Goal: Task Accomplishment & Management: Use online tool/utility

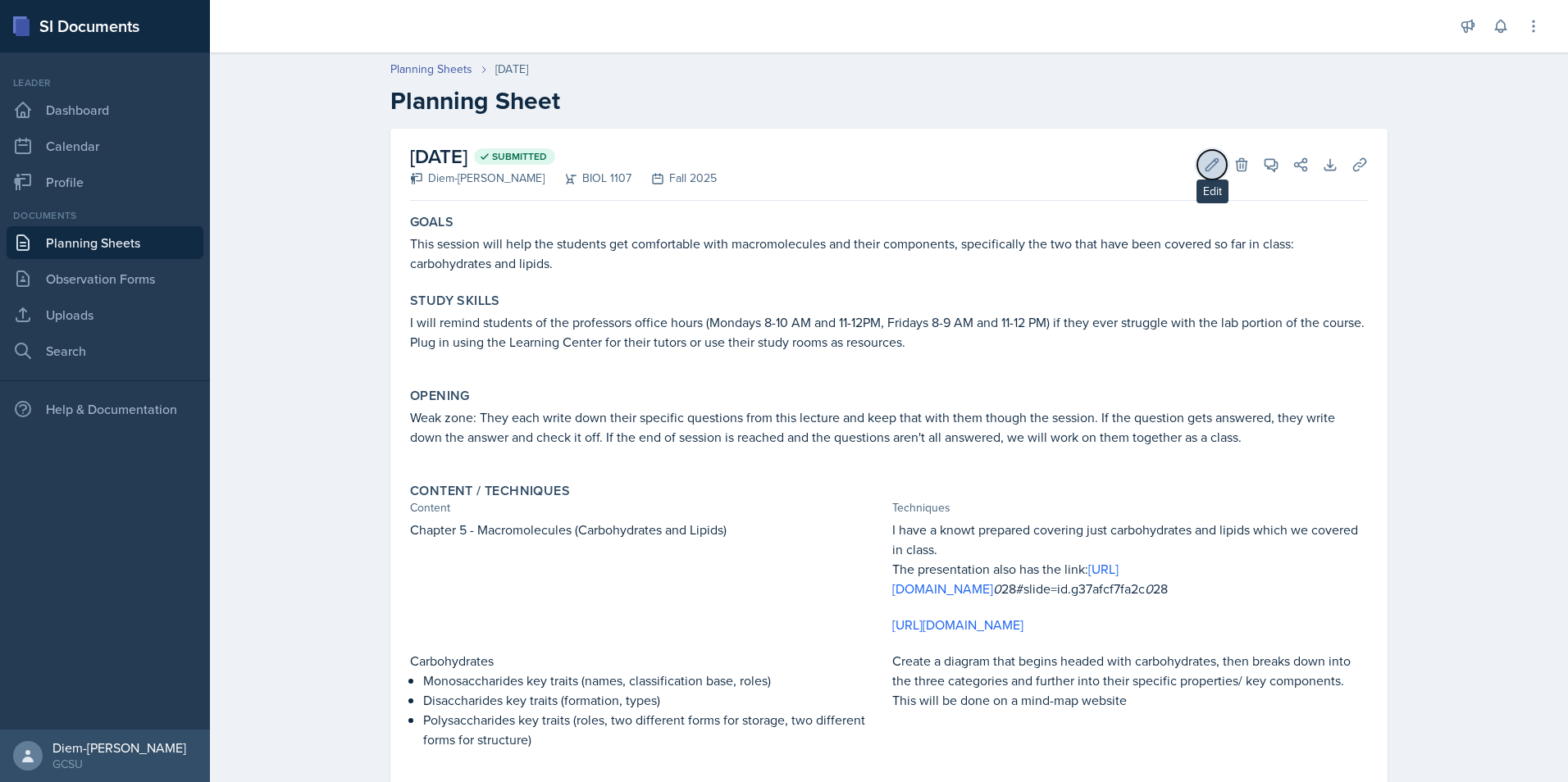
click at [1204, 172] on icon at bounding box center [1212, 165] width 17 height 17
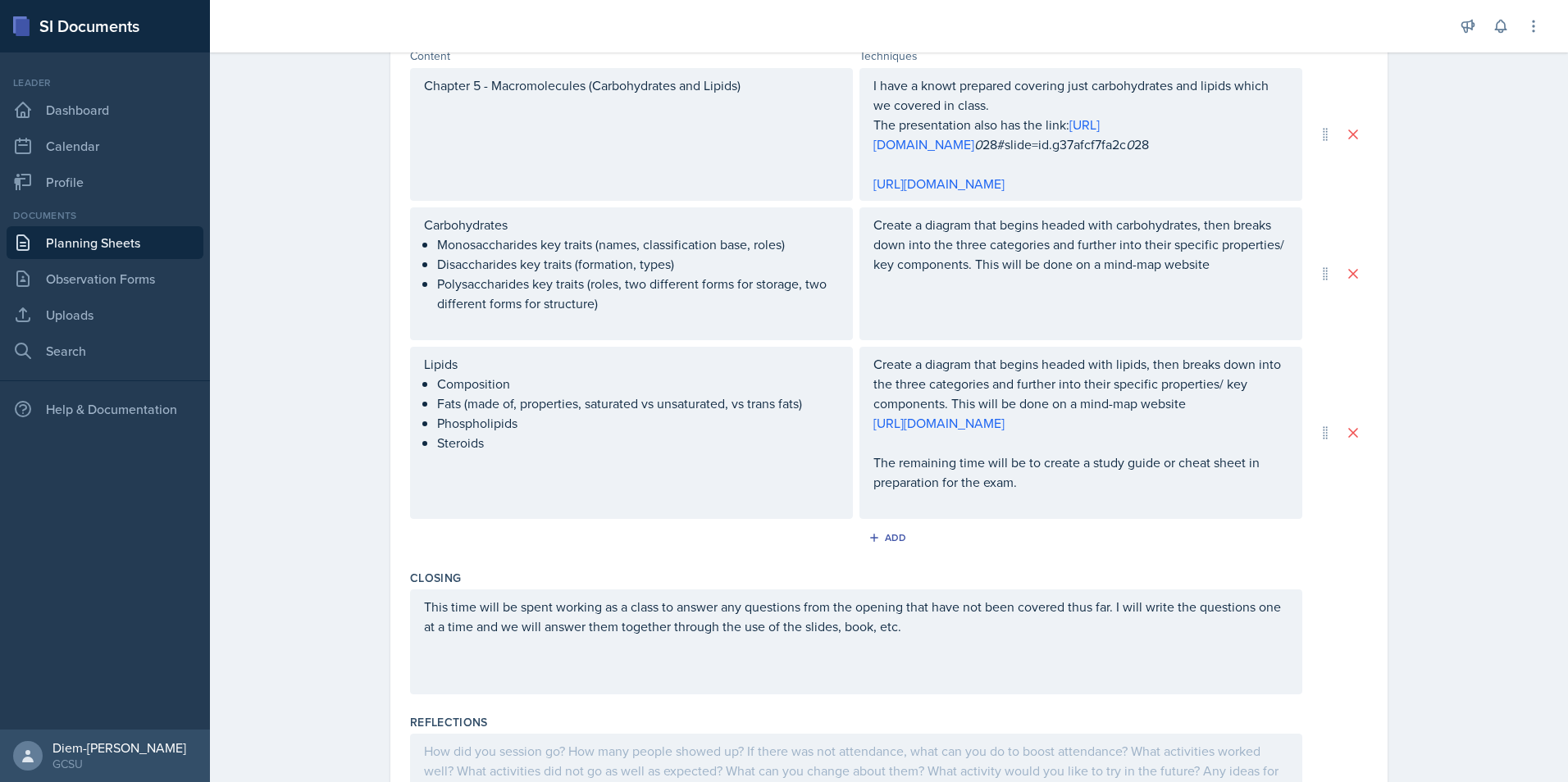
click at [810, 694] on div "This time will be spent working as a class to answer any questions from the ope…" at bounding box center [856, 642] width 892 height 105
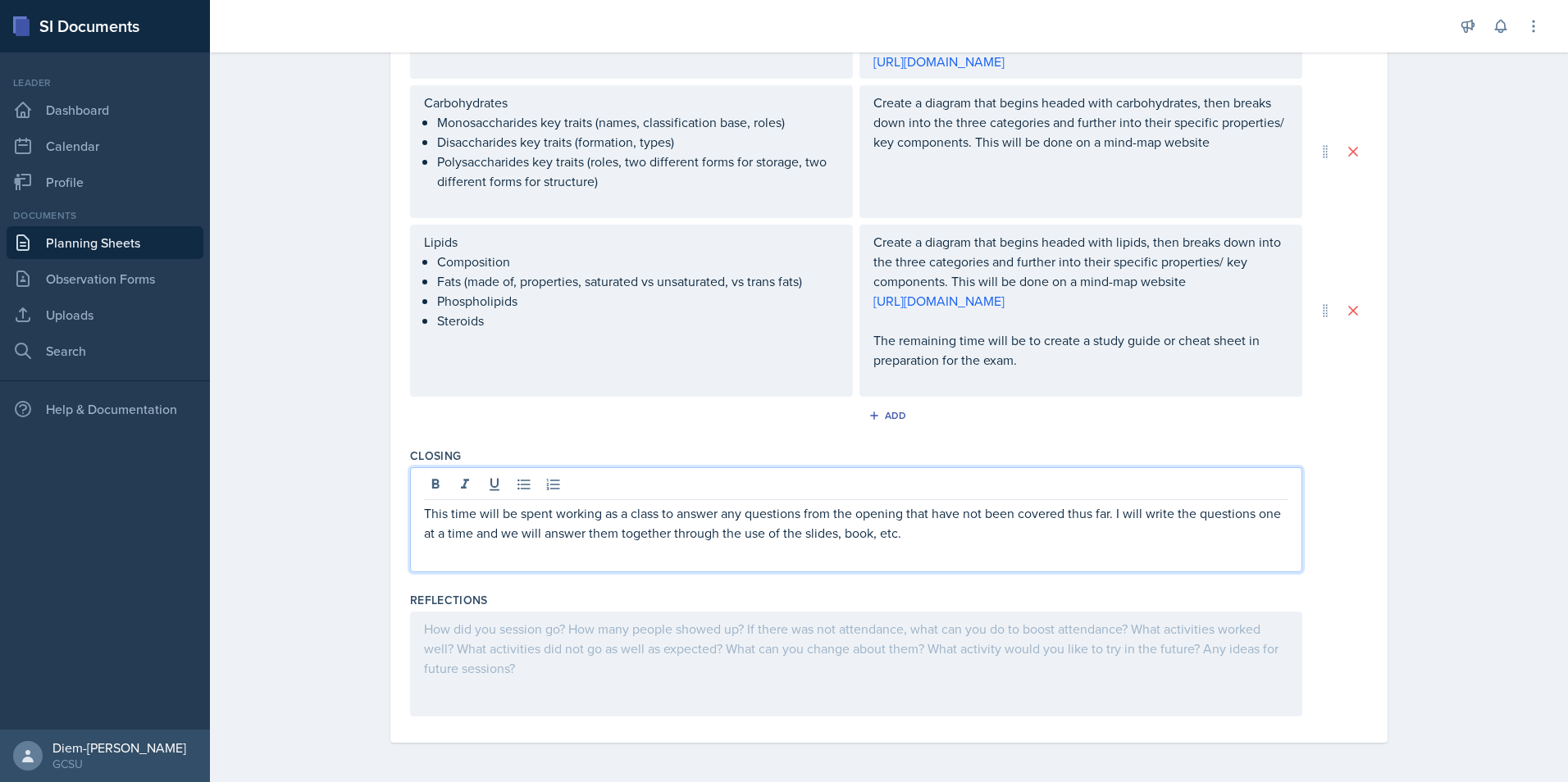
scroll to position [755, 0]
click at [812, 672] on div at bounding box center [856, 664] width 892 height 105
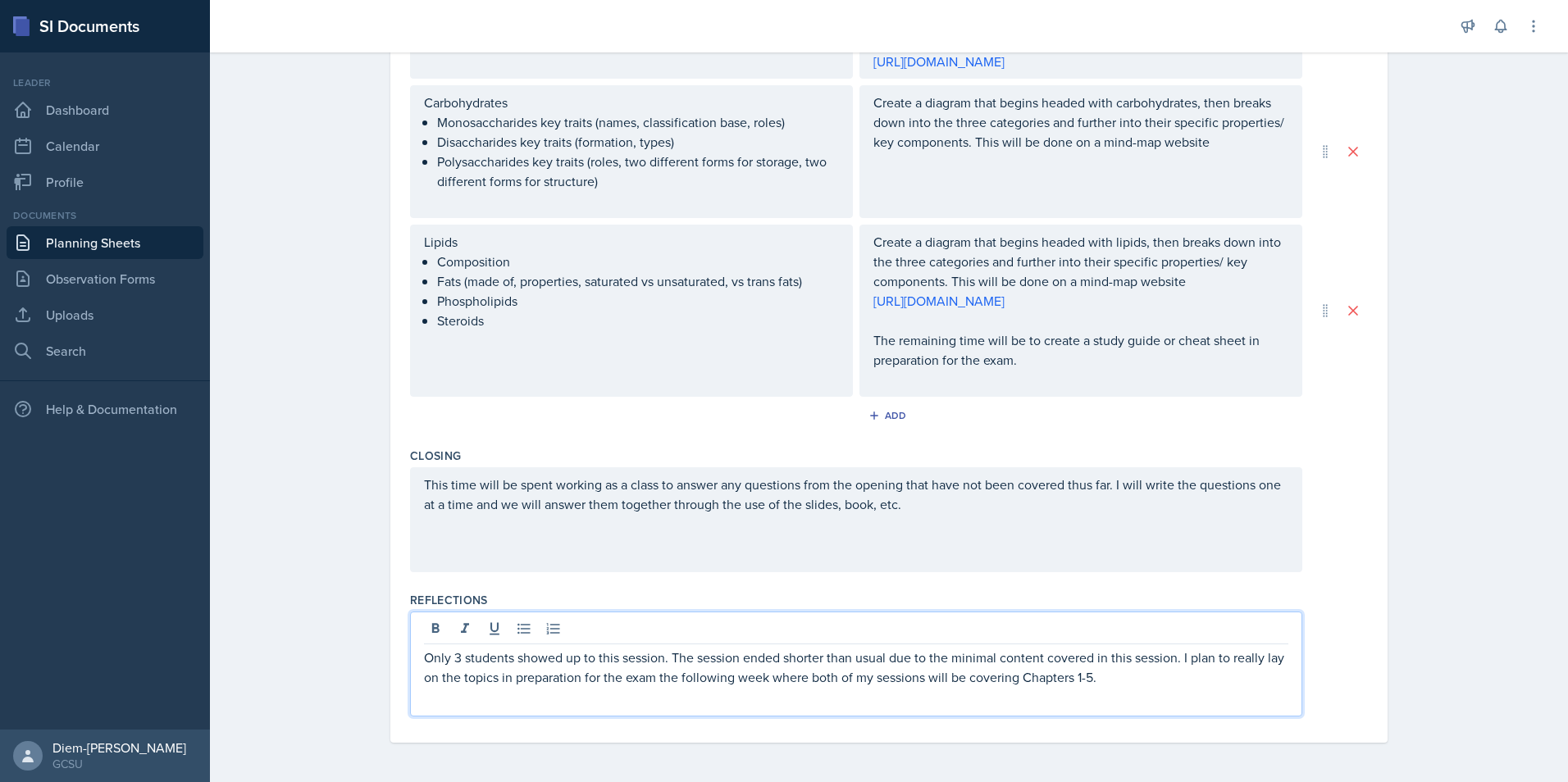
click at [960, 673] on p "Only 3 students showed up to this session. The session ended shorter than usual…" at bounding box center [856, 667] width 864 height 39
click at [1088, 680] on p "Only 3 students showed up to this session. The session ended shorter than usual…" at bounding box center [856, 667] width 864 height 39
click at [1202, 664] on p "Only 3 students showed up to this session. The session ended shorter than usual…" at bounding box center [856, 667] width 864 height 39
click at [914, 666] on p "Only 3 students showed up to this session. The session ended shorter than usual…" at bounding box center [856, 667] width 864 height 39
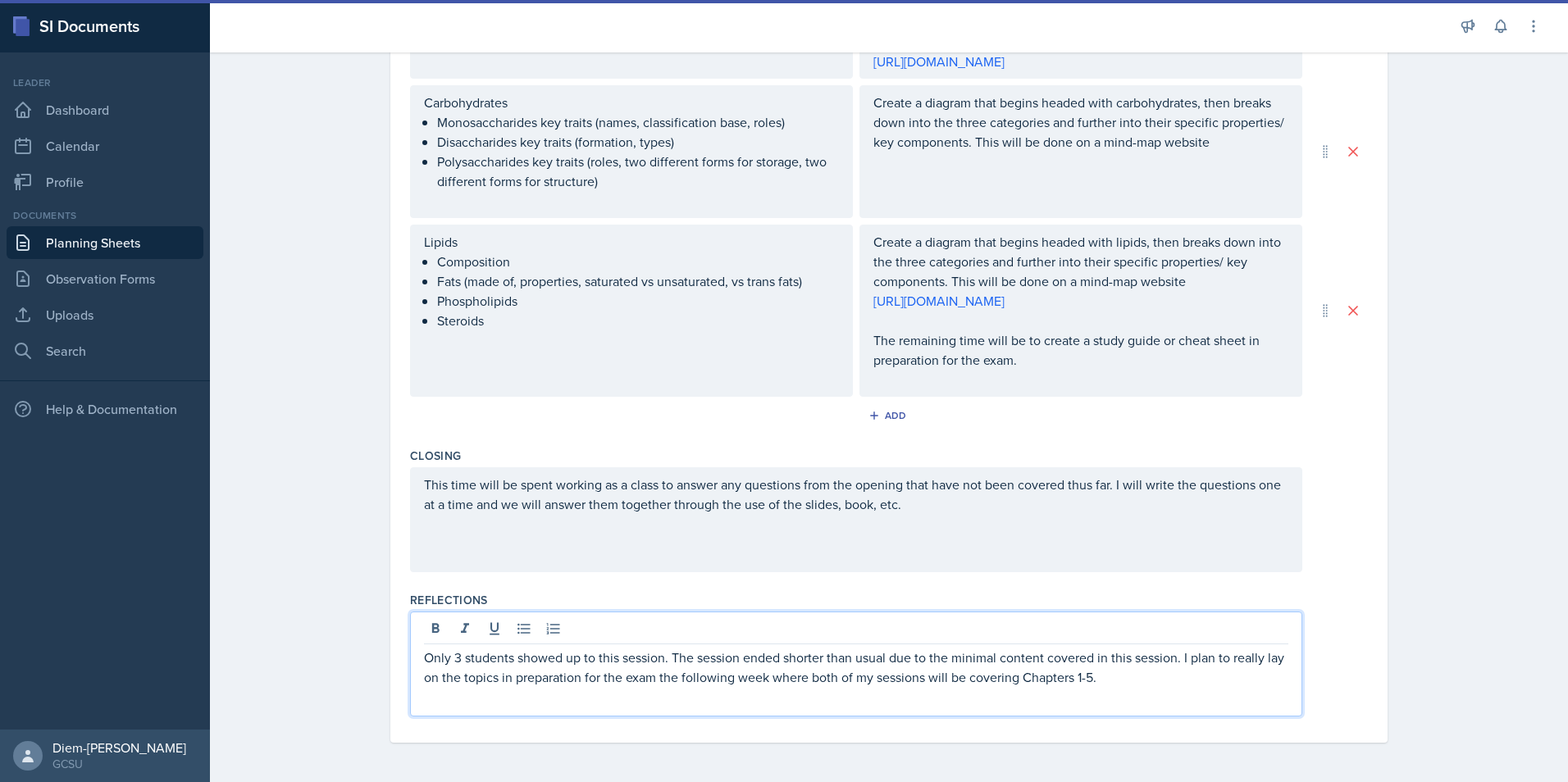
click at [1180, 653] on p "Only 3 students showed up to this session. The session ended shorter than usual…" at bounding box center [856, 667] width 864 height 39
click at [1188, 674] on p "Only 3 students showed up to this session. The session ended shorter than usual…" at bounding box center [856, 667] width 864 height 39
click at [1172, 657] on p "Only 3 students showed up to this session. The session ended shorter than usual…" at bounding box center [856, 667] width 864 height 39
click at [1185, 658] on p "Only 3 students showed up to this session. The session ended shorter than usual…" at bounding box center [856, 667] width 864 height 39
click at [1179, 662] on p "Only 3 students showed up to this session. The session ended shorter than usual…" at bounding box center [856, 667] width 864 height 39
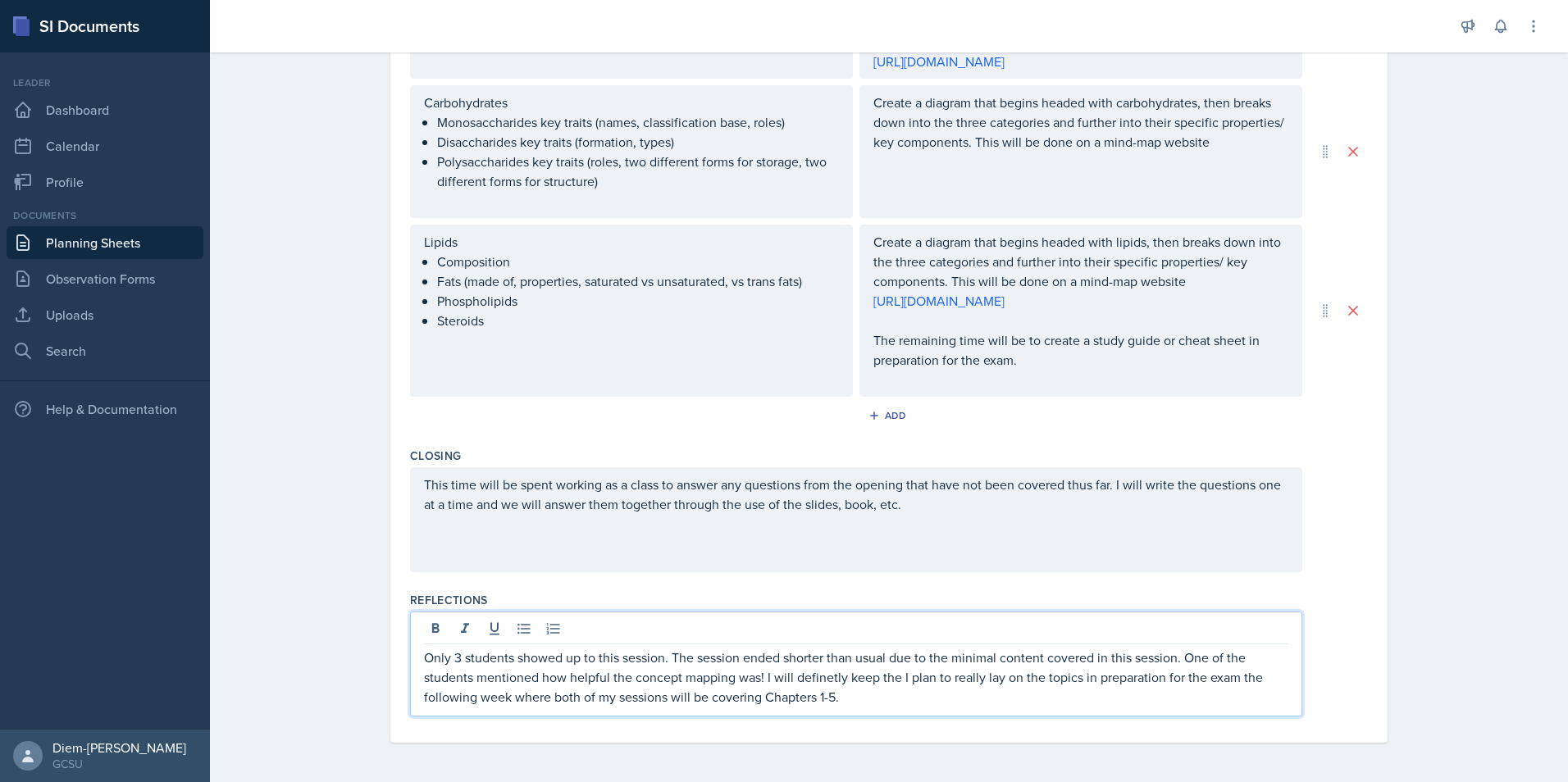
drag, startPoint x: 812, startPoint y: 673, endPoint x: 832, endPoint y: 678, distance: 20.6
click at [886, 672] on p "Only 3 students showed up to this session. The session ended shorter than usual…" at bounding box center [856, 676] width 864 height 59
click at [892, 676] on p "Only 3 students showed up to this session. The session ended shorter than usual…" at bounding box center [856, 676] width 864 height 59
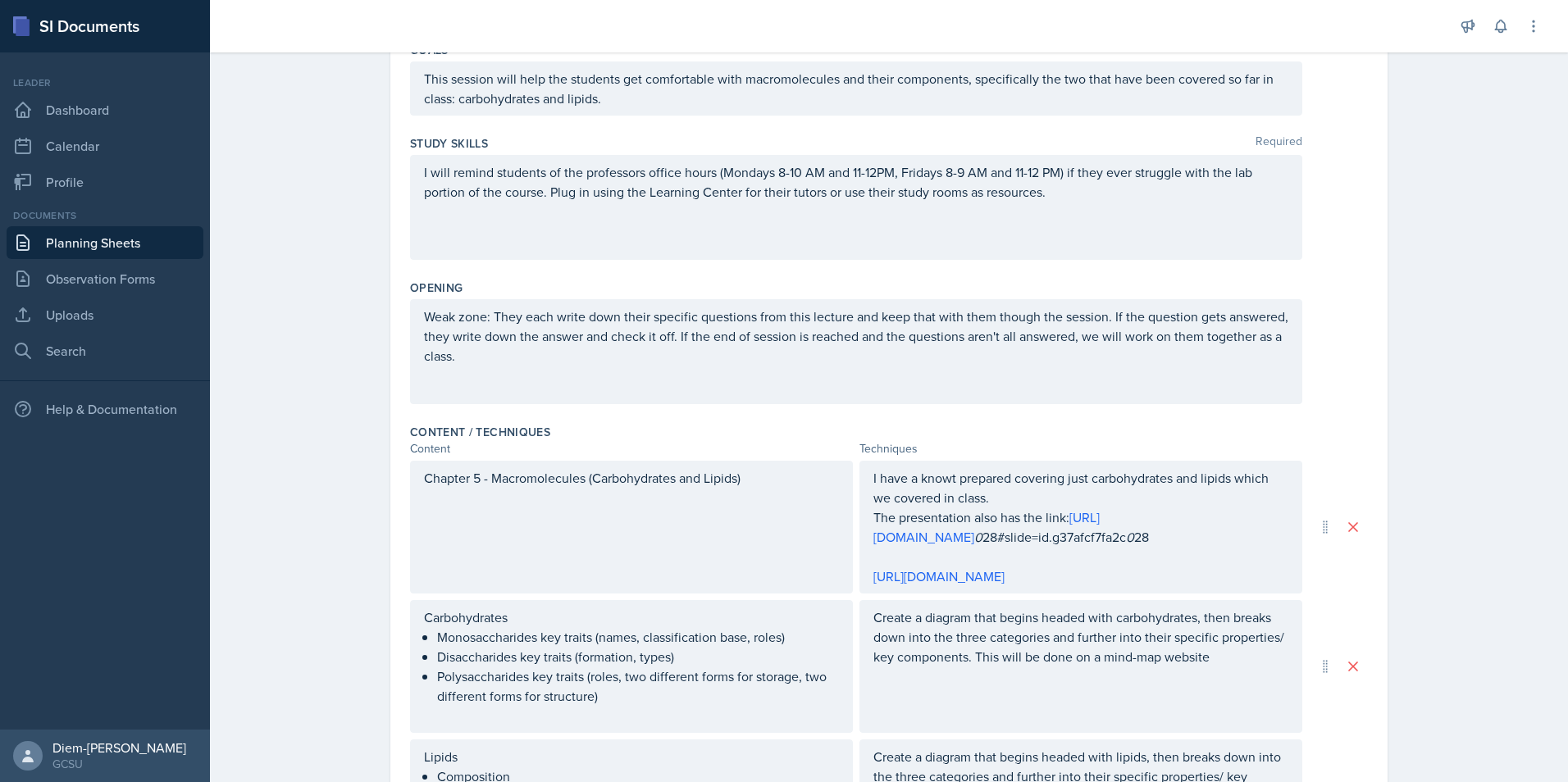
scroll to position [0, 0]
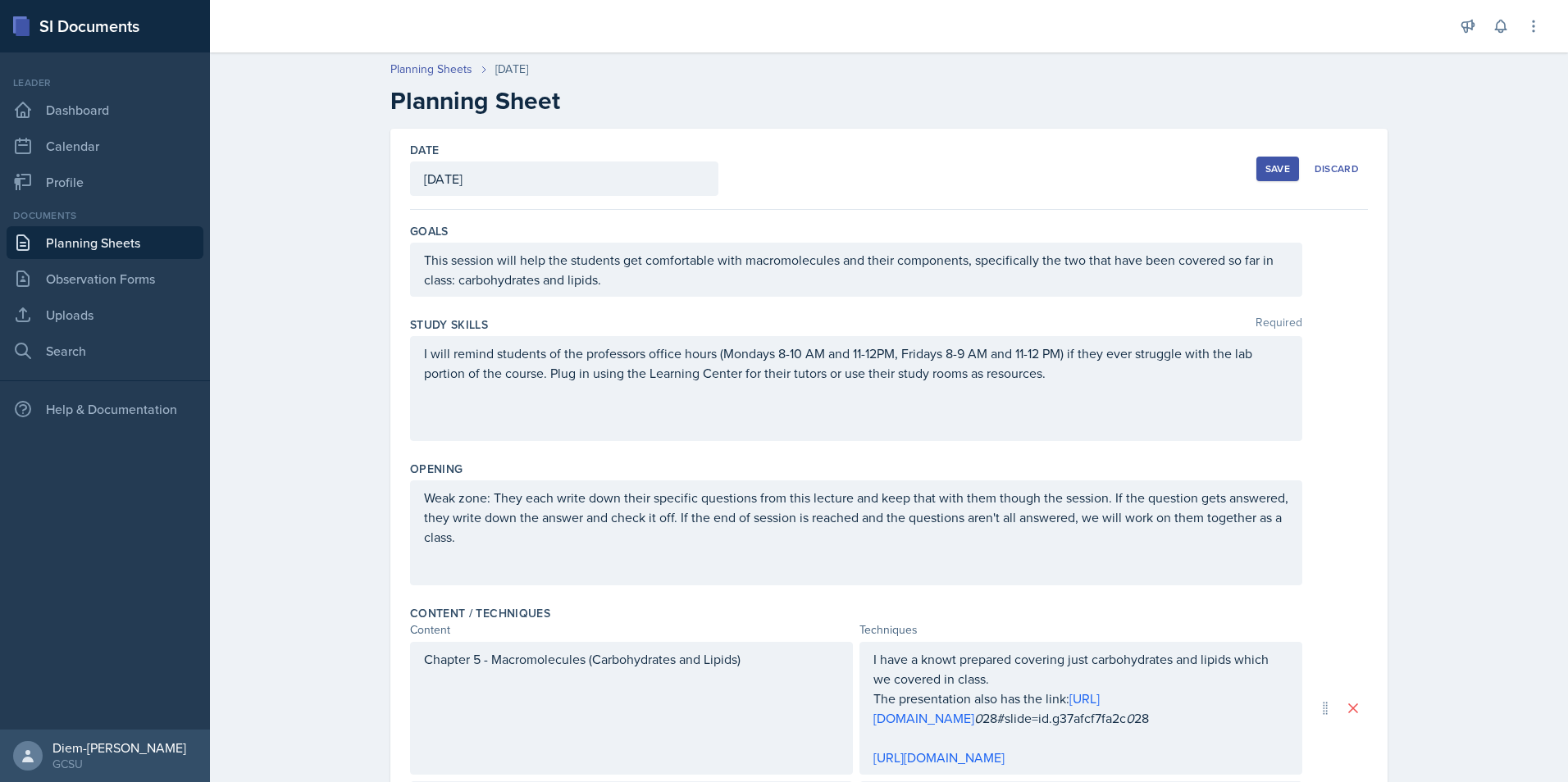
click at [1263, 176] on button "Save" at bounding box center [1277, 169] width 43 height 24
